Goal: Information Seeking & Learning: Learn about a topic

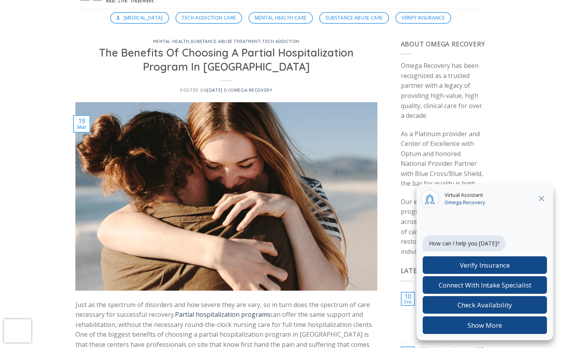
scroll to position [48, 0]
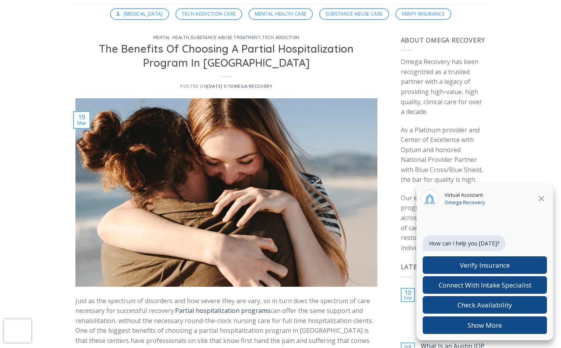
click at [541, 201] on icon at bounding box center [540, 198] width 9 height 9
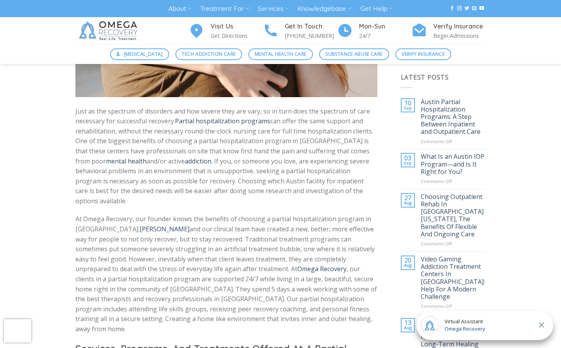
scroll to position [239, 0]
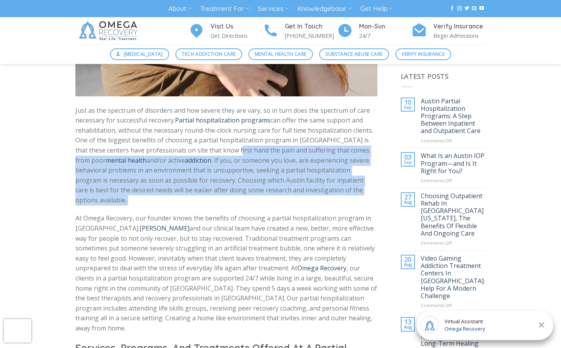
drag, startPoint x: 212, startPoint y: 150, endPoint x: 214, endPoint y: 198, distance: 47.3
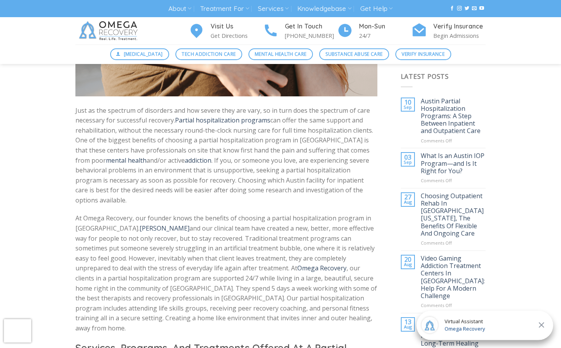
click at [215, 222] on span "At Omega Recovery, our founder knows the benefits of choosing a partial hospita…" at bounding box center [225, 273] width 301 height 119
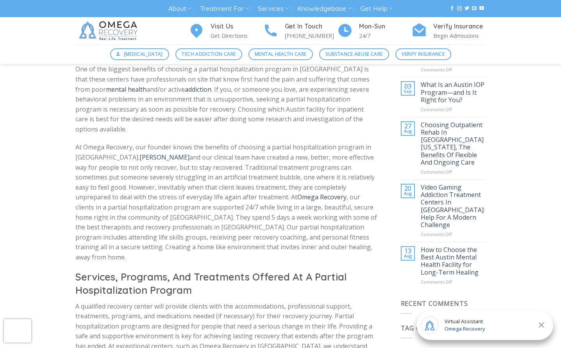
scroll to position [310, 0]
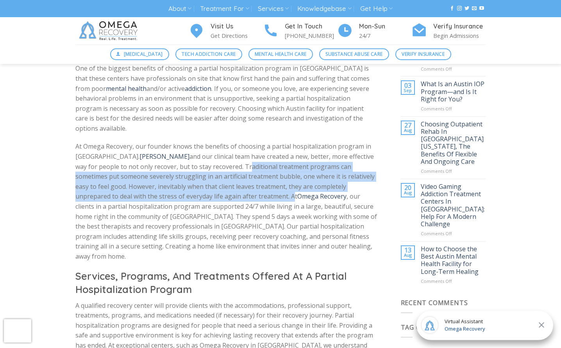
drag, startPoint x: 196, startPoint y: 156, endPoint x: 205, endPoint y: 184, distance: 29.5
click at [205, 184] on span "At Omega Recovery, our founder knows the benefits of choosing a partial hospita…" at bounding box center [225, 201] width 301 height 119
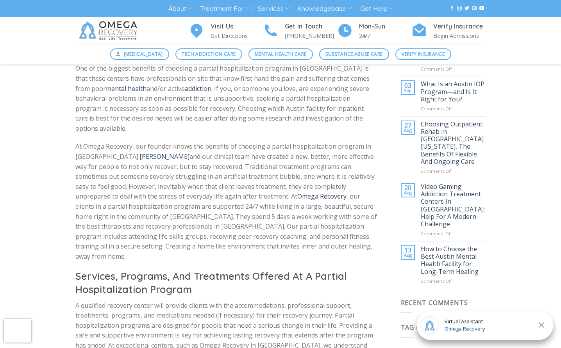
click at [211, 198] on span "At Omega Recovery, our founder knows the benefits of choosing a partial hospita…" at bounding box center [225, 201] width 301 height 119
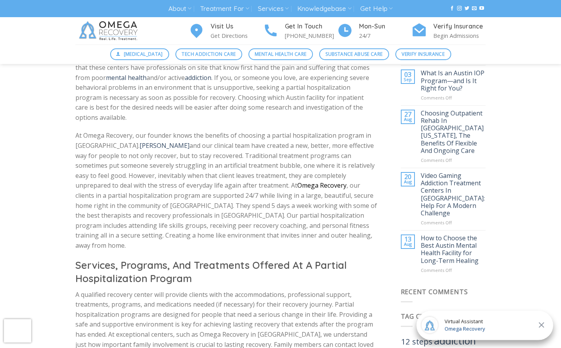
scroll to position [321, 0]
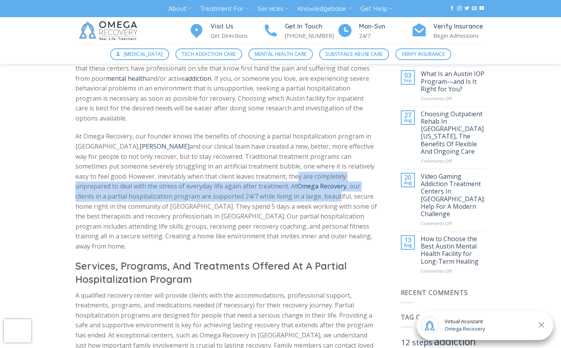
drag, startPoint x: 239, startPoint y: 163, endPoint x: 241, endPoint y: 183, distance: 20.4
click at [241, 184] on span "At Omega Recovery, our founder knows the benefits of choosing a partial hospita…" at bounding box center [225, 191] width 301 height 119
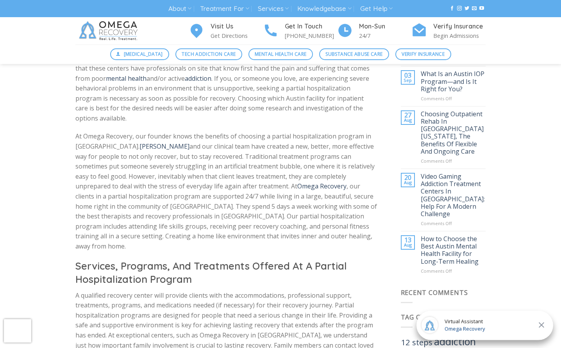
click at [247, 187] on p "At Omega Recovery, our founder knows the benefits of choosing a partial hospita…" at bounding box center [226, 192] width 302 height 120
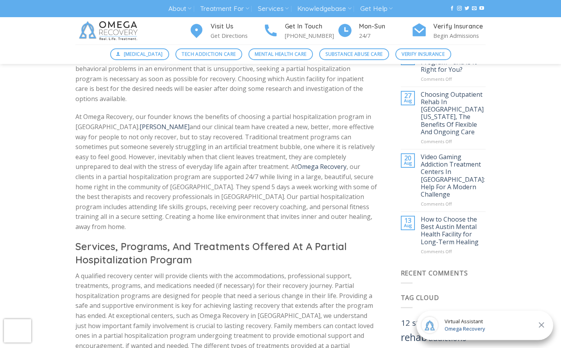
scroll to position [340, 0]
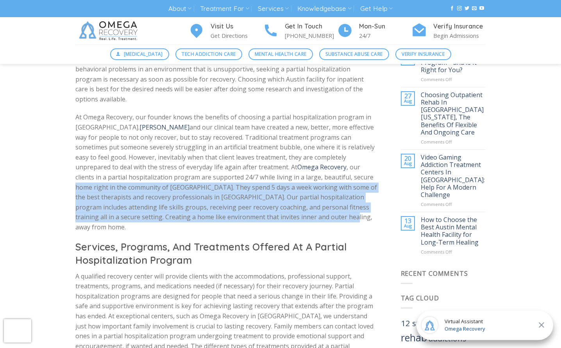
drag, startPoint x: 276, startPoint y: 164, endPoint x: 275, endPoint y: 201, distance: 36.3
click at [275, 201] on p "At Omega Recovery, our founder knows the benefits of choosing a partial hospita…" at bounding box center [226, 172] width 302 height 120
click at [272, 187] on p "At Omega Recovery, our founder knows the benefits of choosing a partial hospita…" at bounding box center [226, 172] width 302 height 120
drag, startPoint x: 102, startPoint y: 173, endPoint x: 176, endPoint y: 207, distance: 80.9
click at [176, 207] on p "At Omega Recovery, our founder knows the benefits of choosing a partial hospita…" at bounding box center [226, 172] width 302 height 120
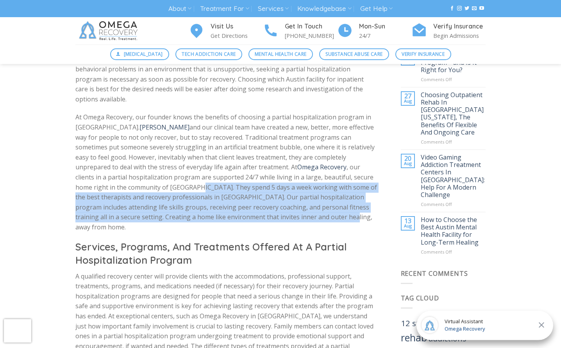
click at [203, 179] on span "At Omega Recovery, our founder knows the benefits of choosing a partial hospita…" at bounding box center [225, 172] width 301 height 119
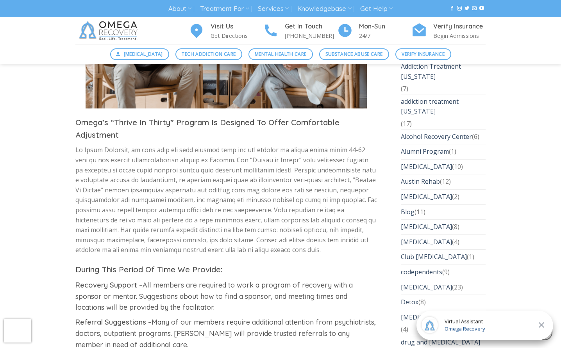
scroll to position [1281, 0]
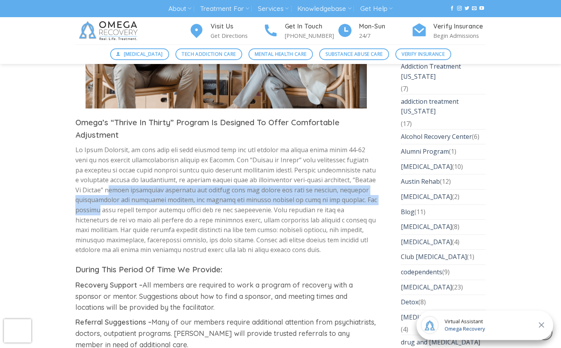
drag, startPoint x: 98, startPoint y: 138, endPoint x: 103, endPoint y: 154, distance: 17.2
click at [103, 154] on span at bounding box center [225, 200] width 301 height 109
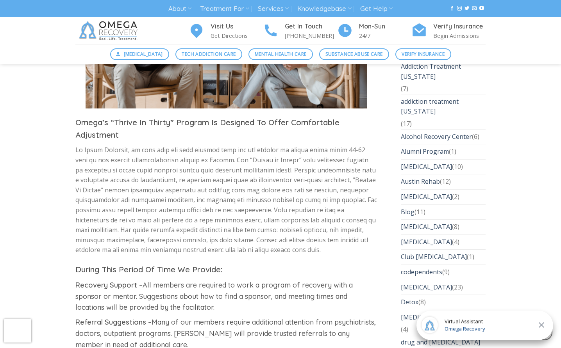
click at [136, 152] on p at bounding box center [226, 200] width 302 height 110
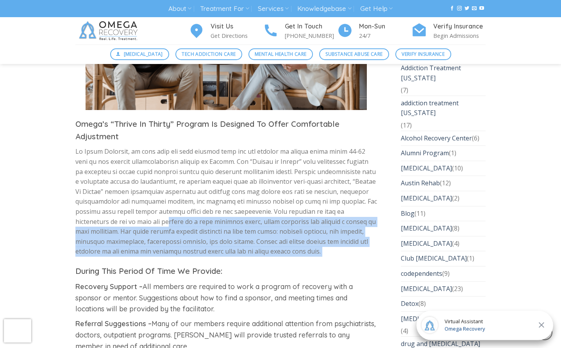
drag, startPoint x: 140, startPoint y: 171, endPoint x: 143, endPoint y: 203, distance: 31.7
click at [143, 203] on div "Just as the spectrum of disorders and how severe they are vary, so in turn does…" at bounding box center [226, 39] width 302 height 1967
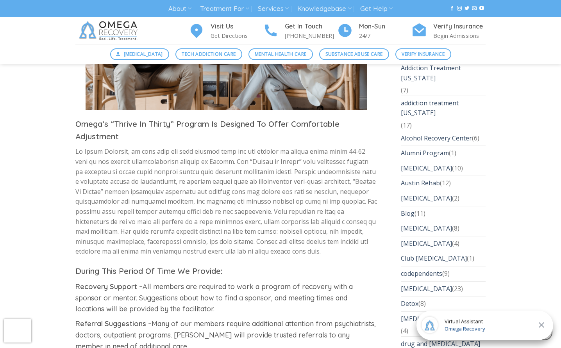
click at [143, 203] on div "Just as the spectrum of disorders and how severe they are vary, so in turn does…" at bounding box center [226, 39] width 302 height 1967
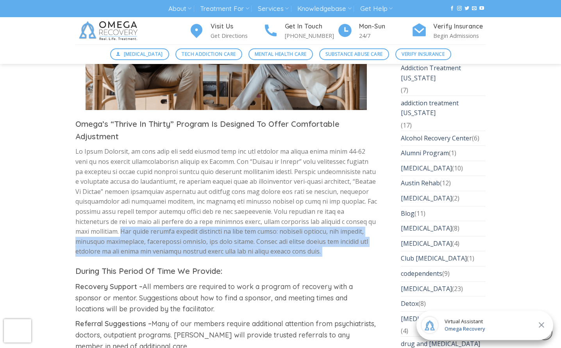
drag, startPoint x: 109, startPoint y: 176, endPoint x: 133, endPoint y: 207, distance: 38.4
click at [133, 207] on div "Just as the spectrum of disorders and how severe they are vary, so in turn does…" at bounding box center [226, 39] width 302 height 1967
click at [134, 200] on span at bounding box center [225, 201] width 301 height 109
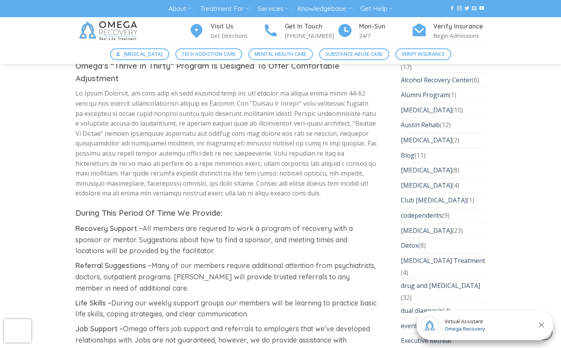
scroll to position [1341, 0]
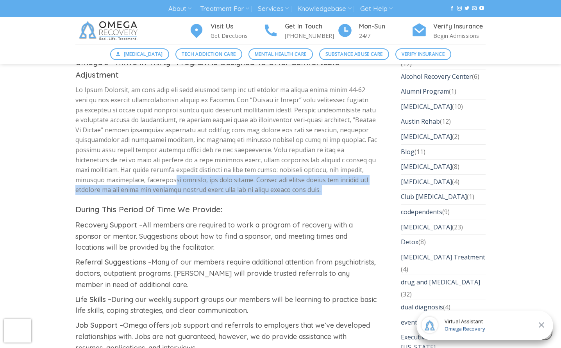
drag, startPoint x: 165, startPoint y: 122, endPoint x: 170, endPoint y: 146, distance: 24.7
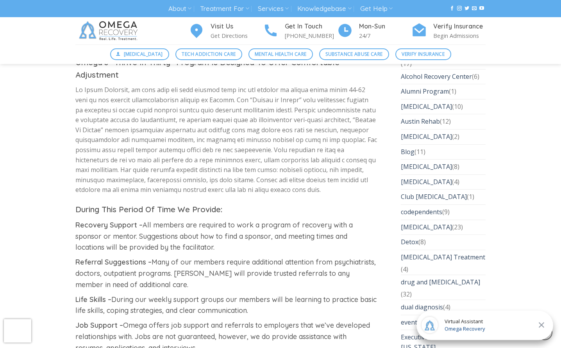
click at [165, 221] on span "All members are required to work a program of recovery with a sponsor or mentor…" at bounding box center [213, 237] width 277 height 32
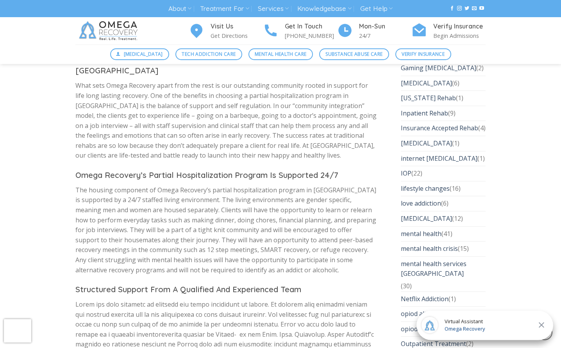
scroll to position [1721, 0]
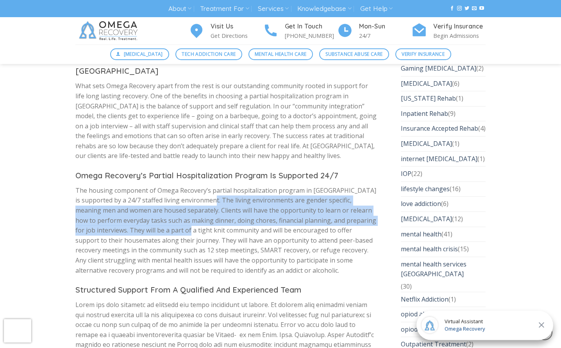
drag, startPoint x: 196, startPoint y: 152, endPoint x: 198, endPoint y: 182, distance: 29.7
click at [198, 186] on span "The housing component of Omega Recovery’s partial hospitalization program in Au…" at bounding box center [225, 230] width 301 height 89
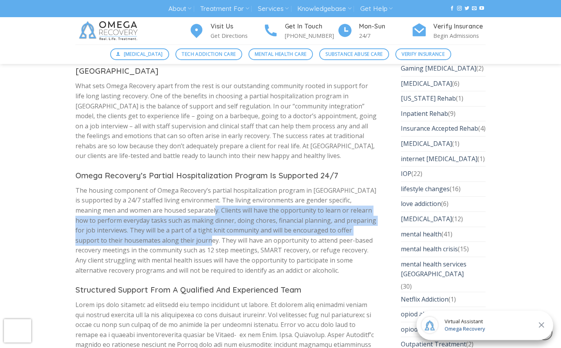
drag, startPoint x: 189, startPoint y: 162, endPoint x: 193, endPoint y: 185, distance: 23.7
click at [193, 187] on span "The housing component of Omega Recovery’s partial hospitalization program in Au…" at bounding box center [225, 230] width 301 height 89
click at [193, 186] on span "The housing component of Omega Recovery’s partial hospitalization program in Au…" at bounding box center [225, 230] width 301 height 89
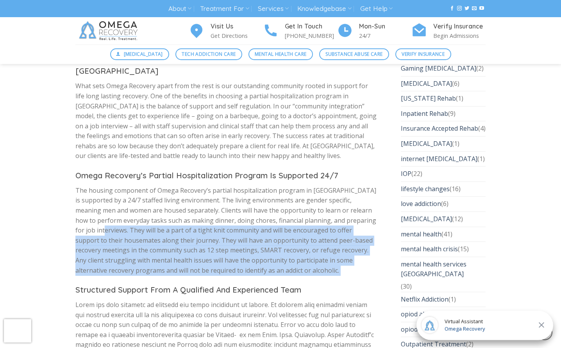
drag, startPoint x: 114, startPoint y: 182, endPoint x: 121, endPoint y: 226, distance: 44.6
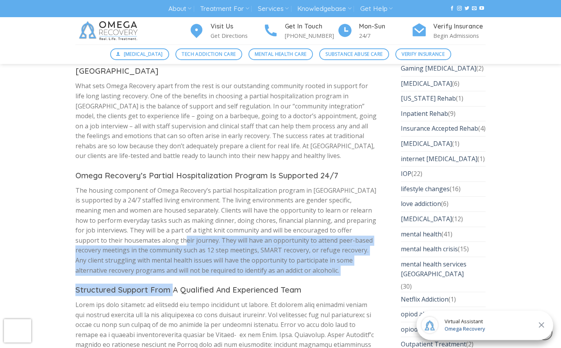
drag, startPoint x: 168, startPoint y: 191, endPoint x: 171, endPoint y: 233, distance: 42.3
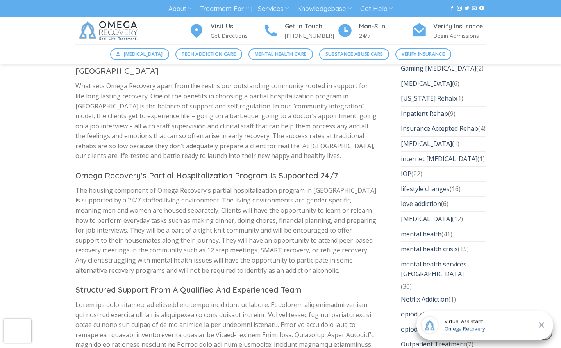
click at [172, 214] on span "The housing component of Omega Recovery’s partial hospitalization program in Au…" at bounding box center [225, 230] width 301 height 89
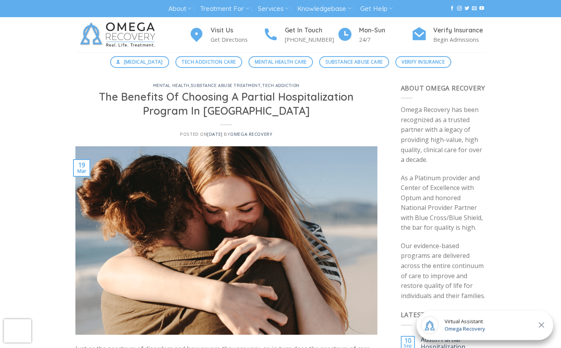
scroll to position [0, 0]
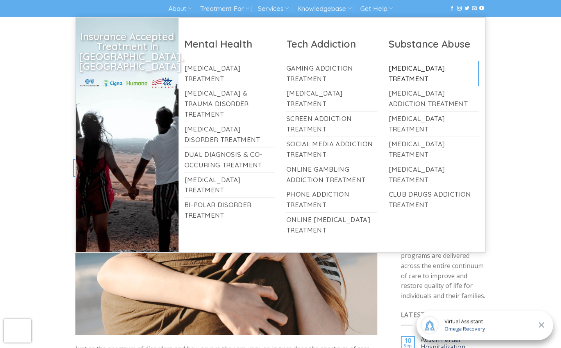
click at [414, 75] on link "[MEDICAL_DATA] Treatment" at bounding box center [433, 73] width 91 height 25
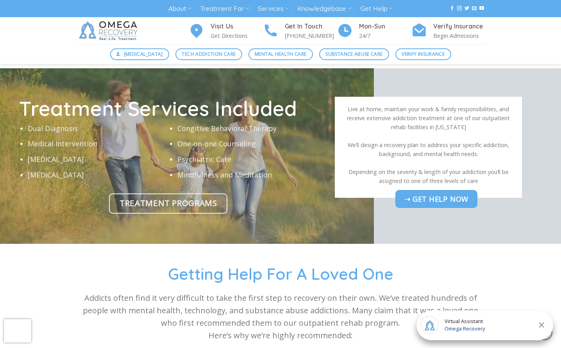
scroll to position [2315, 0]
click at [182, 210] on span "Treatment Programs" at bounding box center [167, 203] width 97 height 13
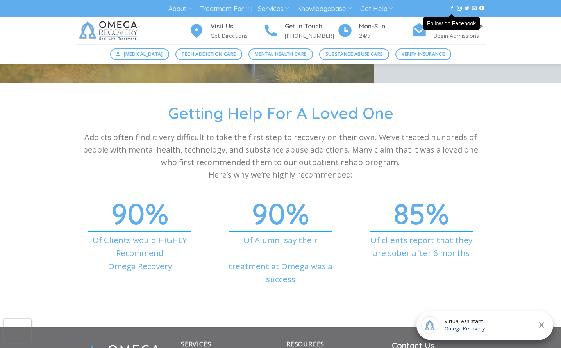
scroll to position [2473, 0]
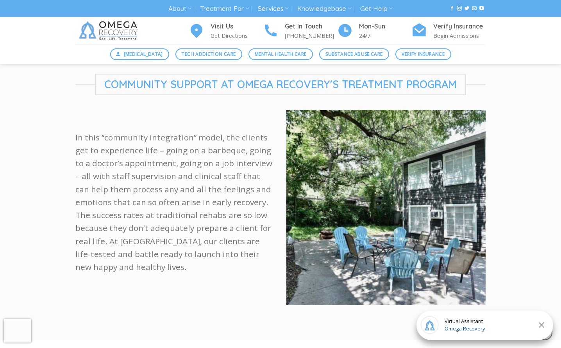
scroll to position [378, 0]
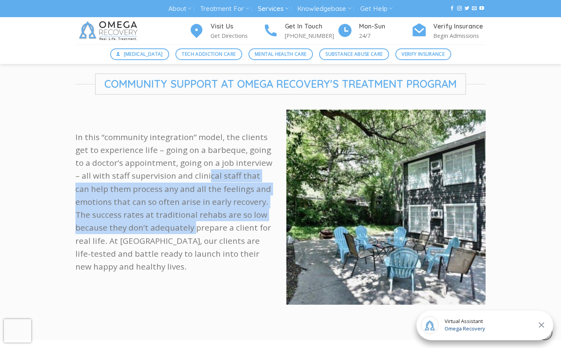
drag, startPoint x: 200, startPoint y: 162, endPoint x: 194, endPoint y: 210, distance: 48.3
click at [194, 210] on p "In this “community integration” model, the clients get to experience life – goi…" at bounding box center [174, 202] width 199 height 143
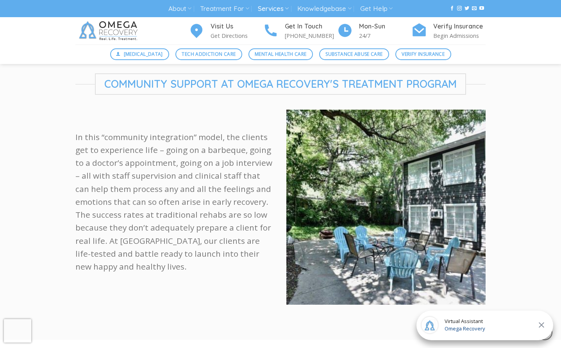
click at [198, 226] on p "In this “community integration” model, the clients get to experience life – goi…" at bounding box center [174, 202] width 199 height 143
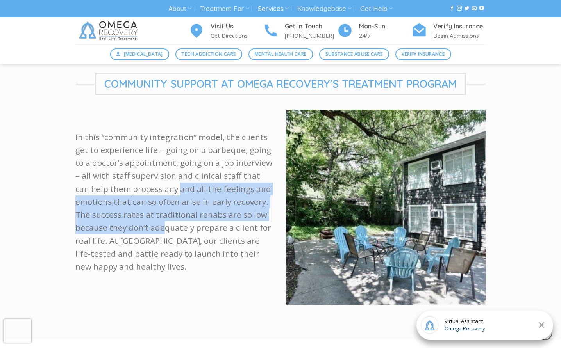
drag, startPoint x: 164, startPoint y: 166, endPoint x: 161, endPoint y: 216, distance: 50.8
click at [161, 216] on p "In this “community integration” model, the clients get to experience life – goi…" at bounding box center [174, 202] width 199 height 143
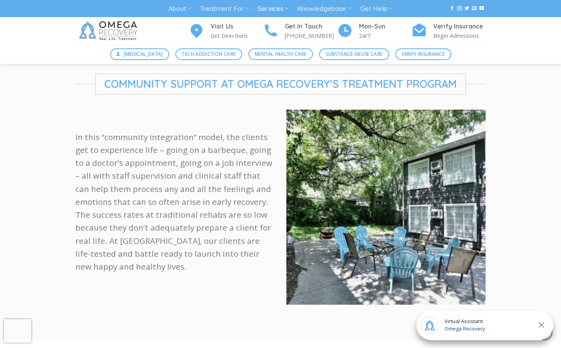
click at [167, 230] on p "In this “community integration” model, the clients get to experience life – goi…" at bounding box center [174, 202] width 199 height 143
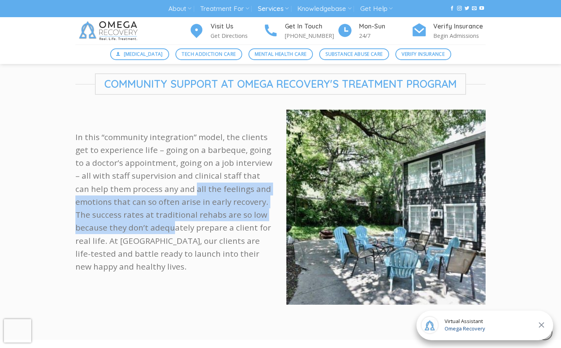
drag, startPoint x: 180, startPoint y: 174, endPoint x: 171, endPoint y: 208, distance: 35.3
click at [171, 208] on p "In this “community integration” model, the clients get to experience life – goi…" at bounding box center [174, 202] width 199 height 143
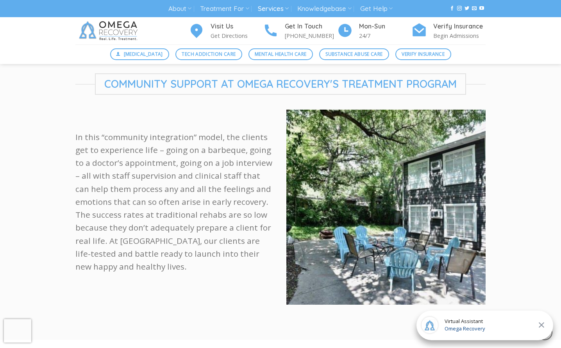
click at [182, 219] on p "In this “community integration” model, the clients get to experience life – goi…" at bounding box center [174, 202] width 199 height 143
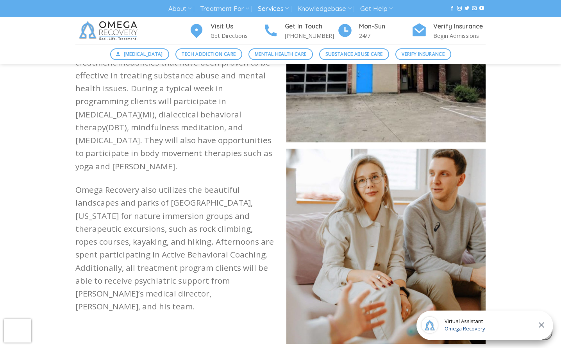
scroll to position [827, 0]
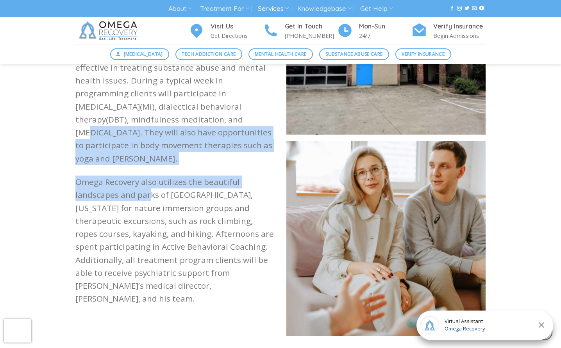
drag, startPoint x: 155, startPoint y: 105, endPoint x: 149, endPoint y: 175, distance: 70.5
click at [149, 175] on div "Omega Recovery’s Treatment Program in Austin, TX has two key components: comple…" at bounding box center [174, 133] width 199 height 346
click at [149, 176] on p "Omega Recovery also utilizes the beautiful landscapes and parks of Austin, Texa…" at bounding box center [174, 241] width 199 height 130
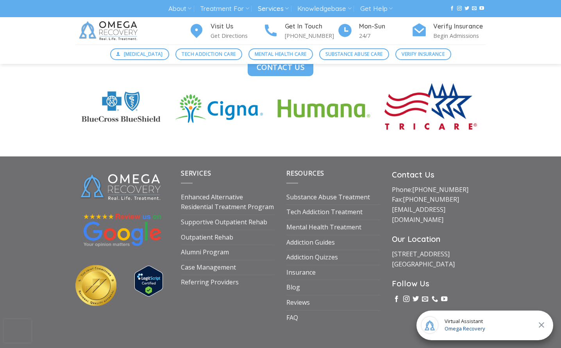
scroll to position [2213, 0]
